Goal: Information Seeking & Learning: Learn about a topic

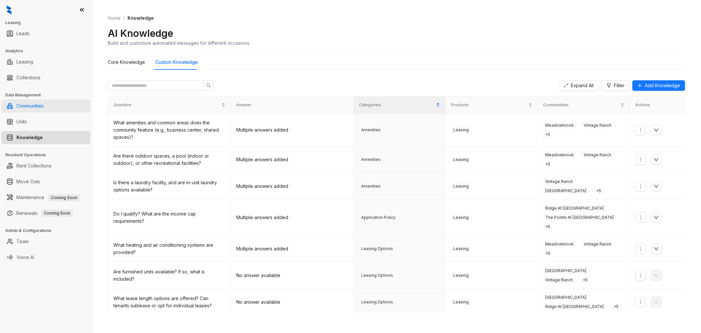
click at [41, 106] on link "Communities" at bounding box center [29, 105] width 27 height 13
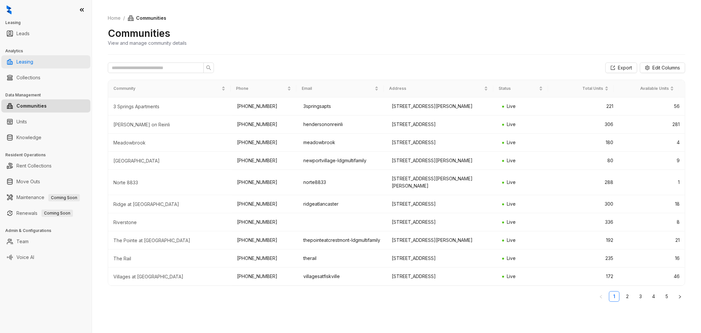
click at [33, 64] on link "Leasing" at bounding box center [24, 61] width 17 height 13
select select "******"
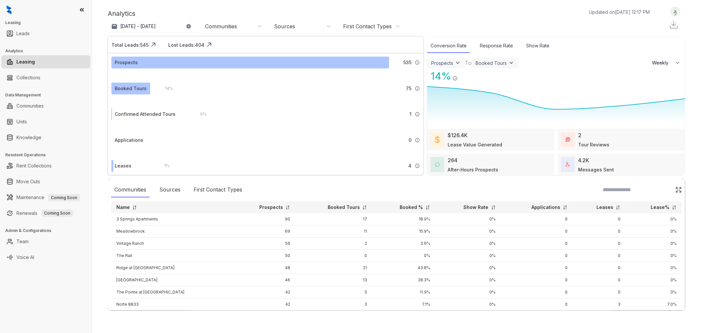
click at [676, 189] on img at bounding box center [679, 189] width 7 height 7
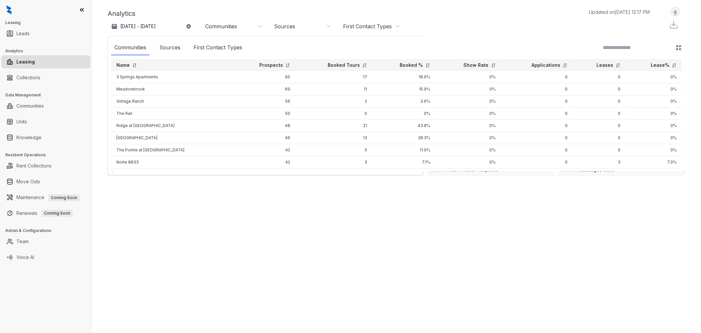
click at [674, 22] on img at bounding box center [674, 25] width 10 height 10
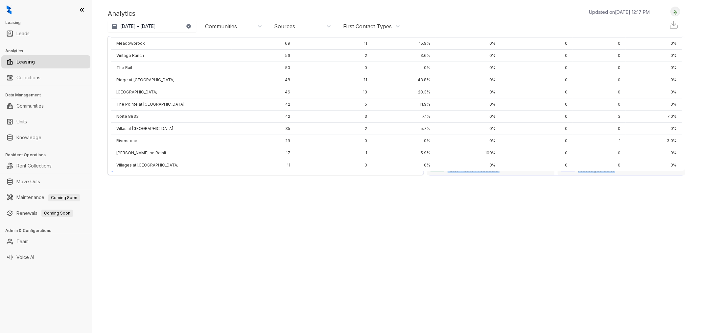
scroll to position [51, 0]
drag, startPoint x: 116, startPoint y: 76, endPoint x: 677, endPoint y: 161, distance: 567.7
click at [677, 161] on div "Communities Sources First Contact Types Name Prospects Booked Tours Booked % Sh…" at bounding box center [397, 103] width 578 height 135
copy thead "Name Prospects Booked Tours Booked % Show Rate Applications Leases Lease%"
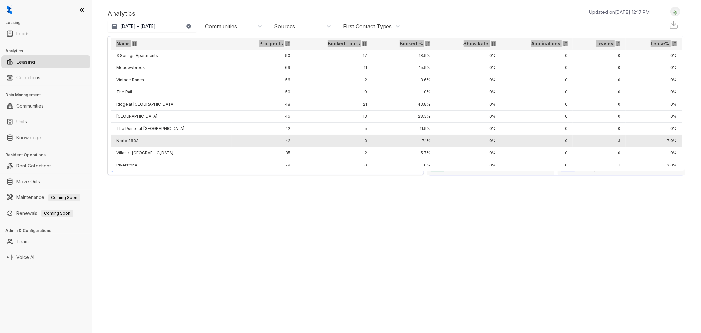
scroll to position [0, 0]
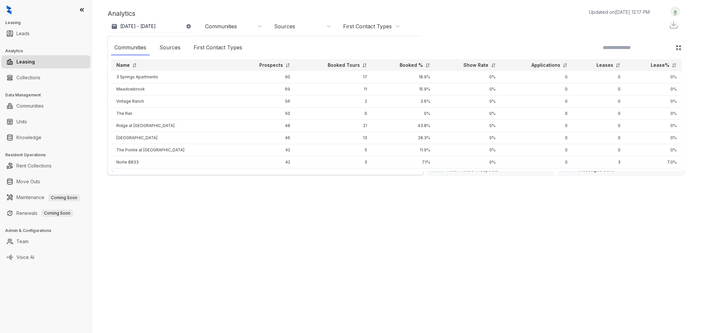
click at [220, 252] on div "Analytics Updated on [DATE] 12:17 PM [DATE] 18, 2025 - [DATE] [DATE] Last 7 day…" at bounding box center [397, 160] width 578 height 306
click at [35, 66] on link "Leasing" at bounding box center [25, 61] width 18 height 13
click at [29, 33] on link "Leads" at bounding box center [22, 33] width 13 height 13
